Goal: Transaction & Acquisition: Purchase product/service

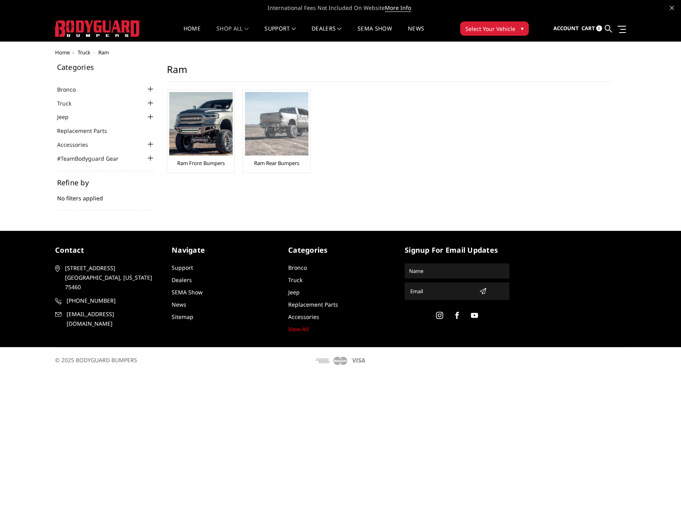
click at [262, 136] on img at bounding box center [276, 123] width 63 height 63
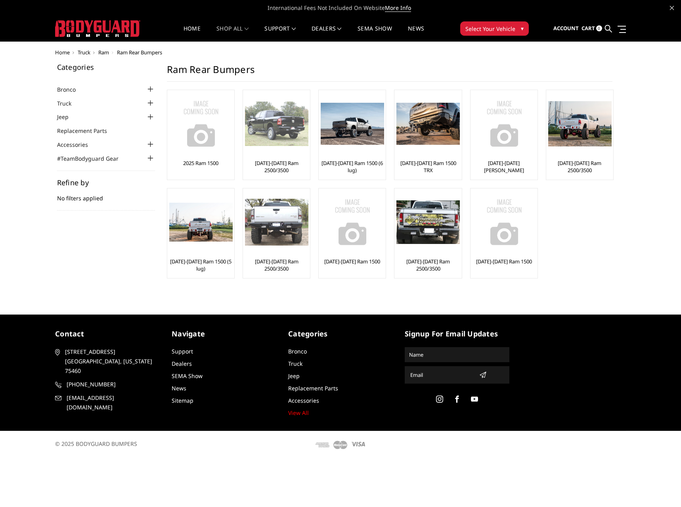
click at [277, 134] on img at bounding box center [276, 123] width 63 height 44
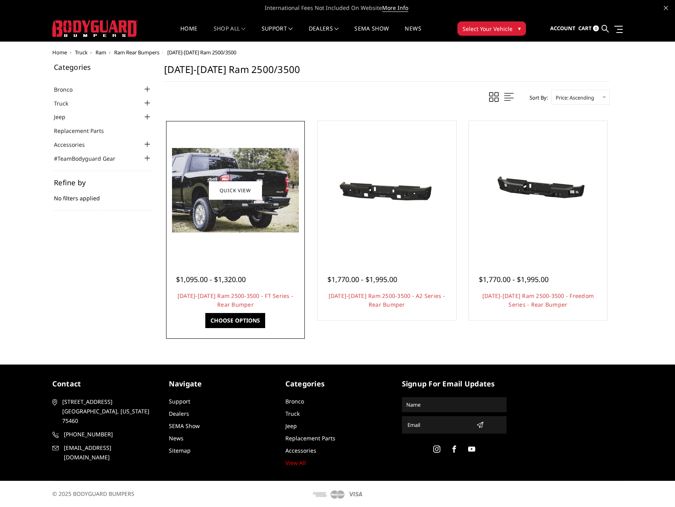
click at [250, 217] on img at bounding box center [235, 190] width 127 height 84
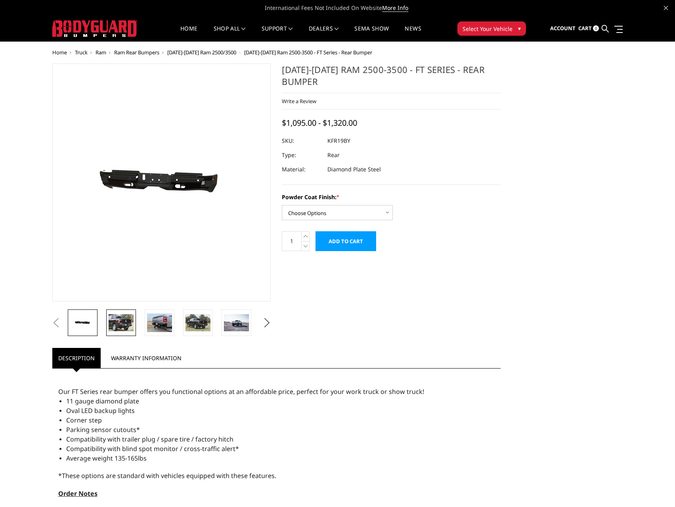
click at [128, 317] on img at bounding box center [121, 322] width 25 height 17
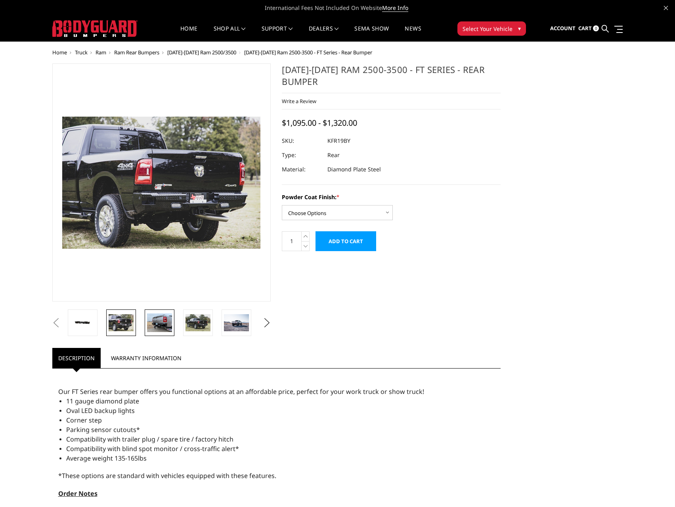
click at [156, 324] on img at bounding box center [159, 322] width 25 height 19
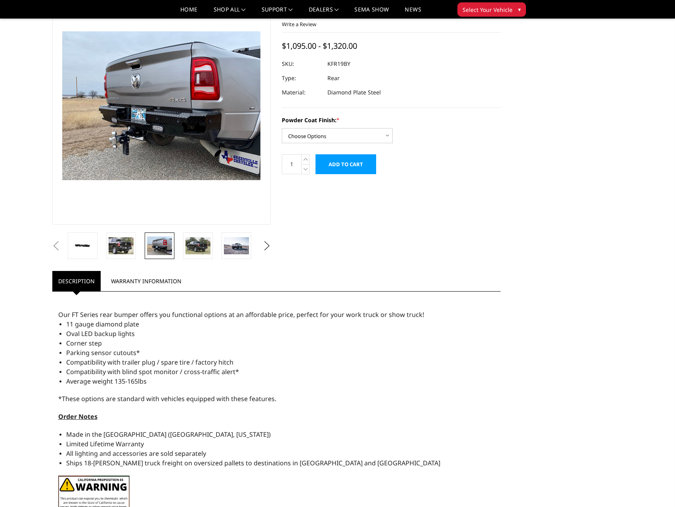
scroll to position [40, 0]
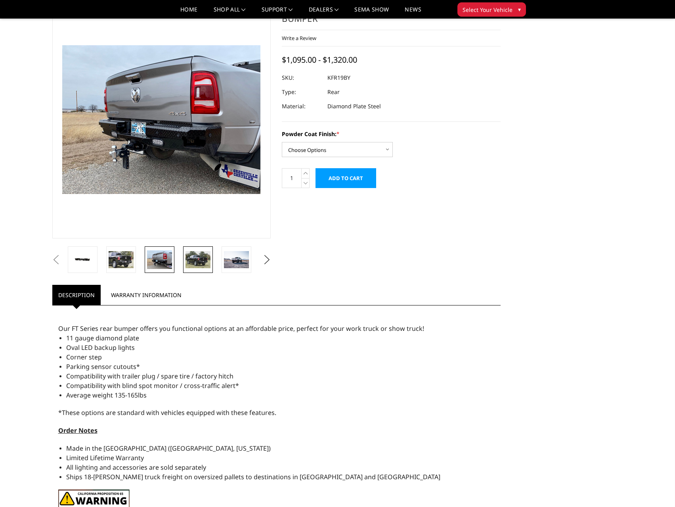
click at [195, 260] on img at bounding box center [198, 259] width 25 height 17
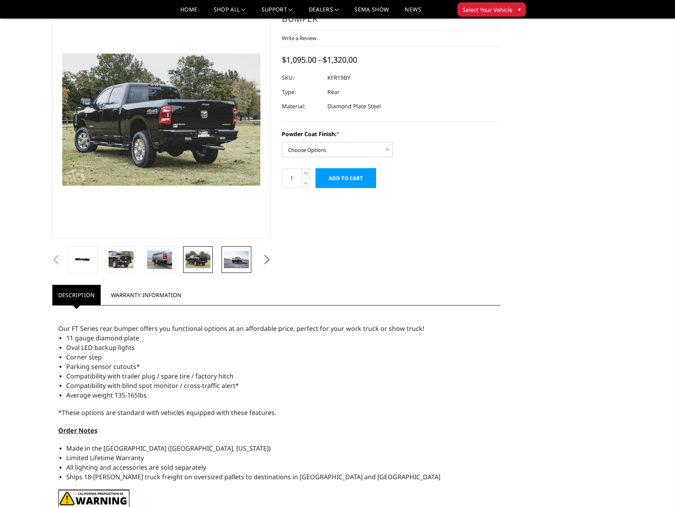
click at [239, 258] on img at bounding box center [236, 259] width 25 height 17
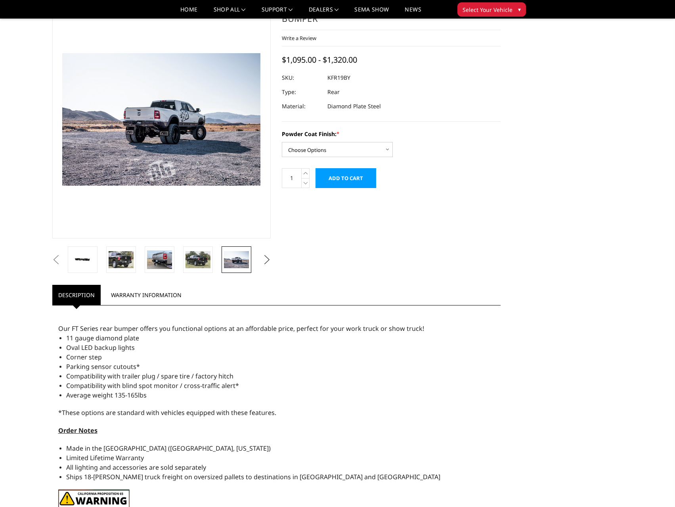
click at [264, 262] on button "Next" at bounding box center [267, 260] width 12 height 12
click at [236, 261] on img at bounding box center [236, 259] width 25 height 19
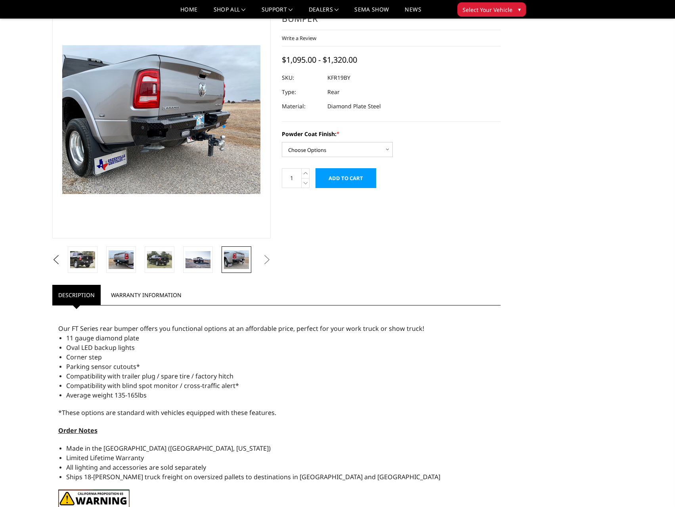
click at [264, 260] on button "Next" at bounding box center [267, 260] width 12 height 12
click at [267, 262] on button "Next" at bounding box center [267, 260] width 12 height 12
click at [305, 152] on select "Choose Options Bare Metal Gloss Black Powder Coat Textured Black Powder Coat" at bounding box center [337, 149] width 111 height 15
select select "3414"
click at [282, 142] on select "Choose Options Bare Metal Gloss Black Powder Coat Textured Black Powder Coat" at bounding box center [337, 149] width 111 height 15
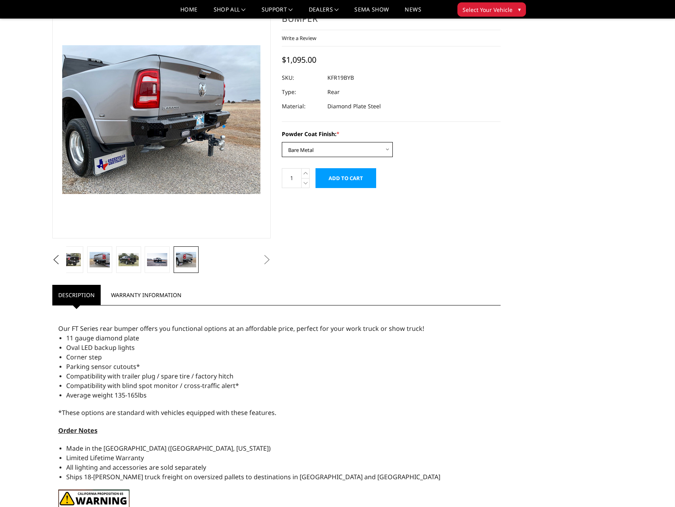
click at [304, 150] on select "Choose Options Bare Metal Gloss Black Powder Coat Textured Black Powder Coat" at bounding box center [337, 149] width 111 height 15
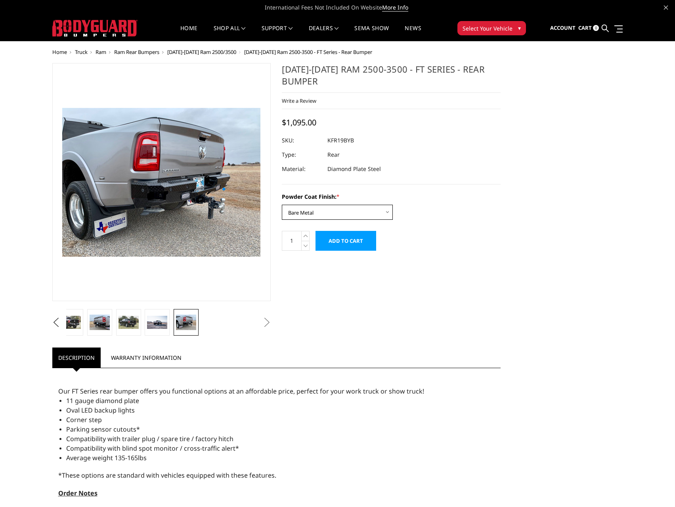
scroll to position [0, 0]
